Goal: Information Seeking & Learning: Learn about a topic

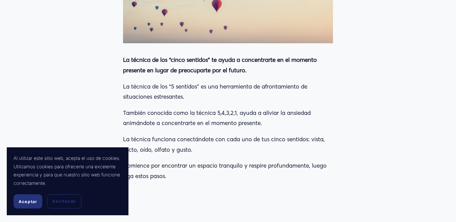
scroll to position [470, 0]
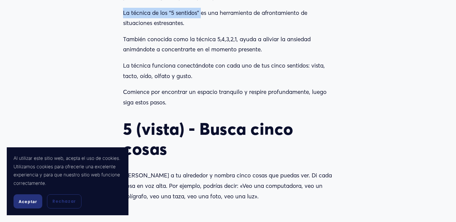
drag, startPoint x: 123, startPoint y: 52, endPoint x: 201, endPoint y: 51, distance: 77.3
click at [201, 27] on font "La técnica de los “5 sentidos” es una herramienta de afrontamiento de situacion…" at bounding box center [216, 18] width 186 height 18
copy font "La técnica de los “5 sentidos”"
click at [384, 81] on article "Conéctate con los 5 sentidos para aliviar la ansiedad y sentirte tranquilo. Enf…" at bounding box center [228, 99] width 456 height 1076
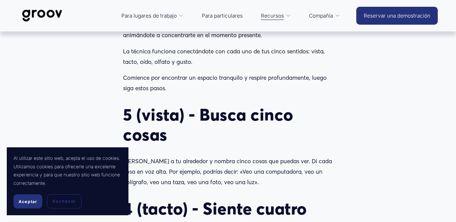
scroll to position [484, 0]
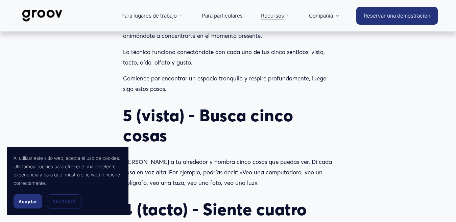
drag, startPoint x: 189, startPoint y: 64, endPoint x: 237, endPoint y: 65, distance: 47.3
click at [237, 40] on font "También conocida como la técnica 5,4,3,2,1, ayuda a aliviar la ansiedad animánd…" at bounding box center [217, 31] width 189 height 18
copy font "la técnica 5,4,3,2,1,"
click at [41, 204] on button "Aceptar" at bounding box center [28, 201] width 29 height 14
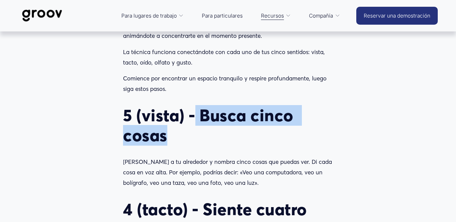
drag, startPoint x: 197, startPoint y: 155, endPoint x: 200, endPoint y: 170, distance: 15.1
click at [200, 145] on h2 "5 (vista) - Busca cinco cosas" at bounding box center [228, 125] width 210 height 40
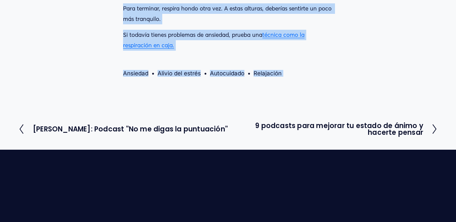
scroll to position [1003, 0]
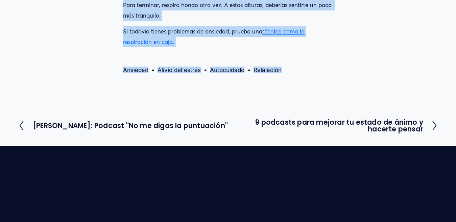
copy div "Lorem ipsum dolor Sita c ad elitseddo e tempor incid utlab etd magnaa eni. Ad m…"
